Goal: Information Seeking & Learning: Learn about a topic

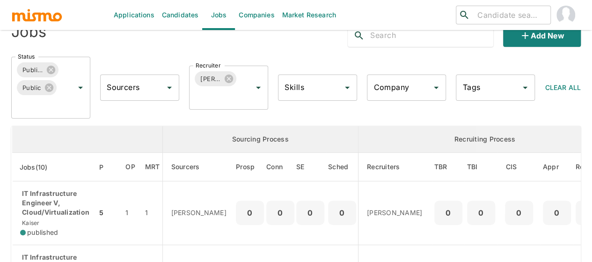
scroll to position [140, 0]
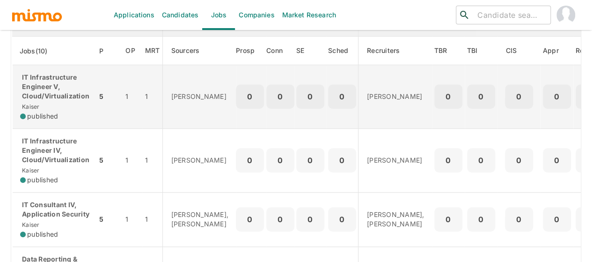
click at [39, 89] on p "IT Infrastructure Engineer V, Cloud/Virtualization" at bounding box center [54, 87] width 69 height 28
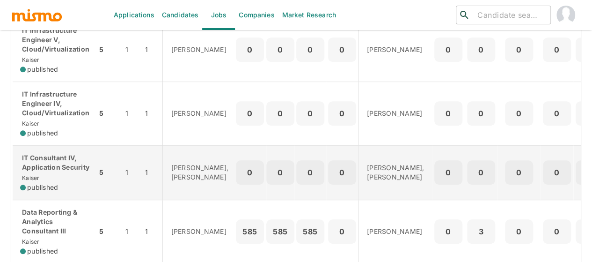
scroll to position [234, 0]
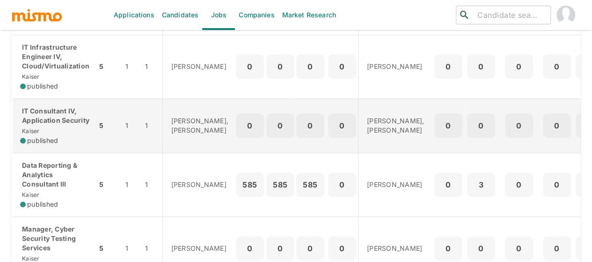
click at [67, 139] on div "IT Consultant IV, Application Security [PERSON_NAME] published" at bounding box center [54, 125] width 69 height 39
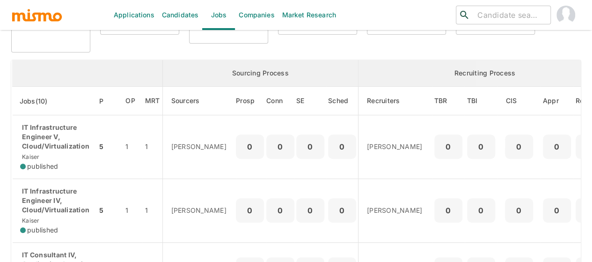
scroll to position [90, 0]
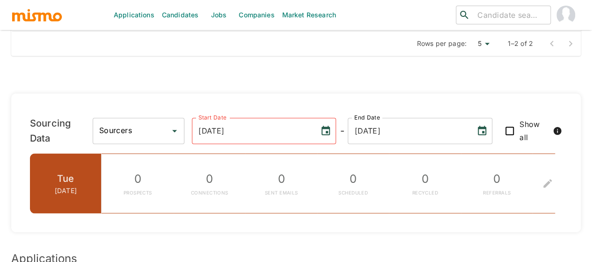
scroll to position [749, 0]
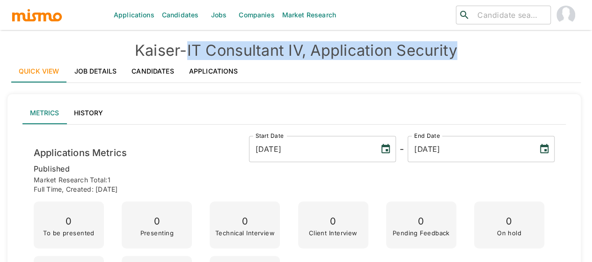
drag, startPoint x: 463, startPoint y: 52, endPoint x: 192, endPoint y: 56, distance: 271.5
click at [192, 56] on h4 "Kaiser - IT Consultant IV, Application Security" at bounding box center [296, 50] width 570 height 19
copy h4 "IT Consultant IV, Application Security"
